Goal: Browse casually: Explore the website without a specific task or goal

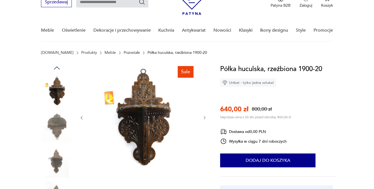
click at [204, 117] on icon "button" at bounding box center [205, 117] width 5 height 5
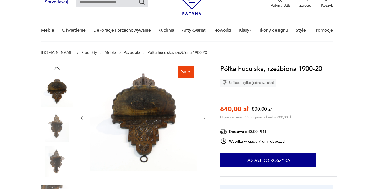
click at [204, 117] on icon "button" at bounding box center [205, 117] width 5 height 5
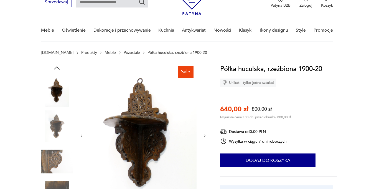
click at [204, 117] on div at bounding box center [143, 136] width 128 height 144
click at [204, 135] on icon "button" at bounding box center [205, 135] width 5 height 5
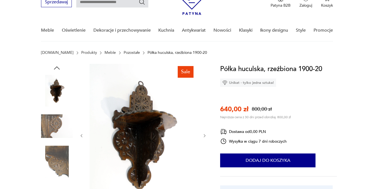
click at [204, 135] on icon "button" at bounding box center [205, 135] width 5 height 5
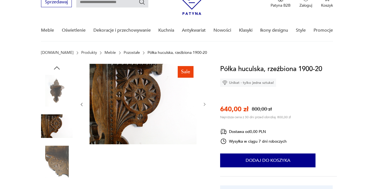
click at [204, 103] on icon "button" at bounding box center [205, 104] width 5 height 5
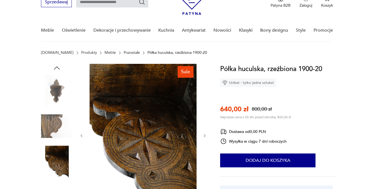
click at [204, 103] on div at bounding box center [143, 136] width 128 height 144
click at [205, 134] on icon "button" at bounding box center [205, 135] width 5 height 5
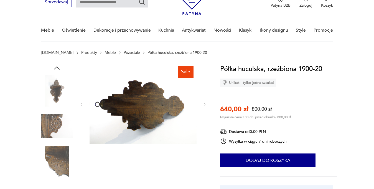
click at [205, 134] on div at bounding box center [143, 104] width 128 height 81
click at [202, 103] on div at bounding box center [143, 104] width 128 height 81
click at [81, 104] on icon "button" at bounding box center [82, 104] width 2 height 3
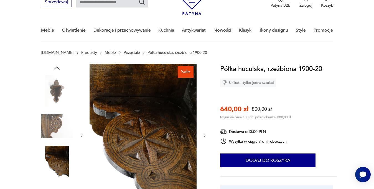
click at [81, 104] on div at bounding box center [143, 136] width 128 height 144
click at [82, 135] on icon "button" at bounding box center [81, 135] width 5 height 5
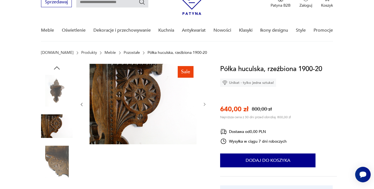
click at [83, 102] on icon "button" at bounding box center [81, 104] width 5 height 5
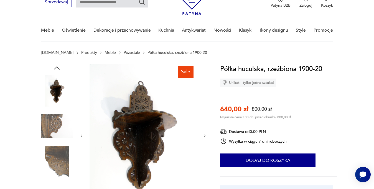
click at [83, 102] on div at bounding box center [143, 136] width 128 height 144
click at [82, 135] on icon "button" at bounding box center [81, 135] width 5 height 5
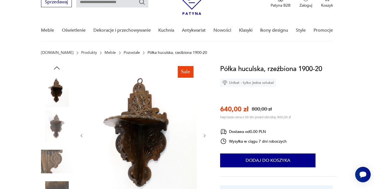
click at [130, 139] on img at bounding box center [143, 135] width 107 height 143
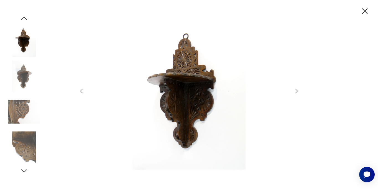
click at [183, 98] on img at bounding box center [189, 93] width 198 height 151
click at [81, 90] on icon "button" at bounding box center [81, 91] width 2 height 5
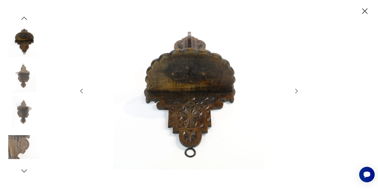
click at [81, 90] on icon "button" at bounding box center [81, 91] width 2 height 5
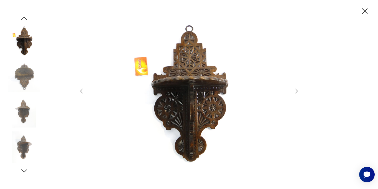
click at [81, 90] on icon "button" at bounding box center [81, 91] width 7 height 7
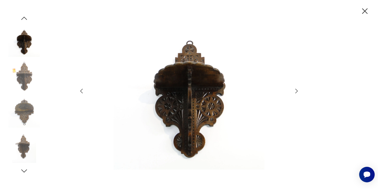
click at [81, 90] on icon "button" at bounding box center [81, 91] width 7 height 7
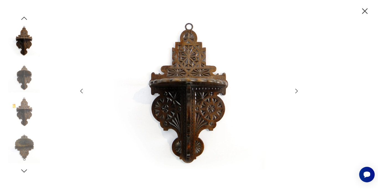
click at [81, 90] on icon "button" at bounding box center [81, 91] width 7 height 7
click at [296, 90] on icon "button" at bounding box center [297, 91] width 7 height 7
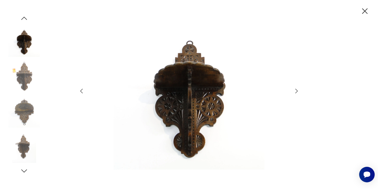
click at [296, 90] on icon "button" at bounding box center [297, 91] width 7 height 7
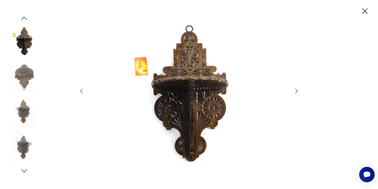
click at [296, 90] on icon "button" at bounding box center [297, 91] width 7 height 7
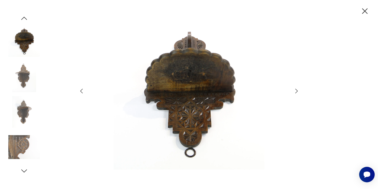
click at [296, 90] on icon "button" at bounding box center [297, 91] width 7 height 7
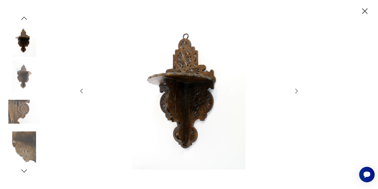
click at [296, 90] on icon "button" at bounding box center [297, 91] width 7 height 7
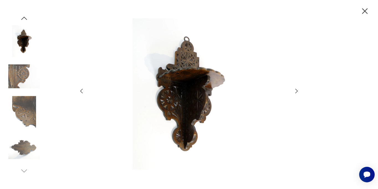
click at [296, 90] on icon "button" at bounding box center [297, 91] width 7 height 7
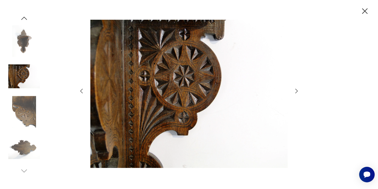
click at [296, 90] on icon "button" at bounding box center [297, 91] width 7 height 7
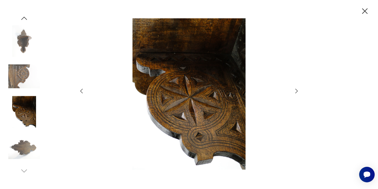
click at [296, 90] on icon "button" at bounding box center [297, 91] width 7 height 7
